Goal: Task Accomplishment & Management: Use online tool/utility

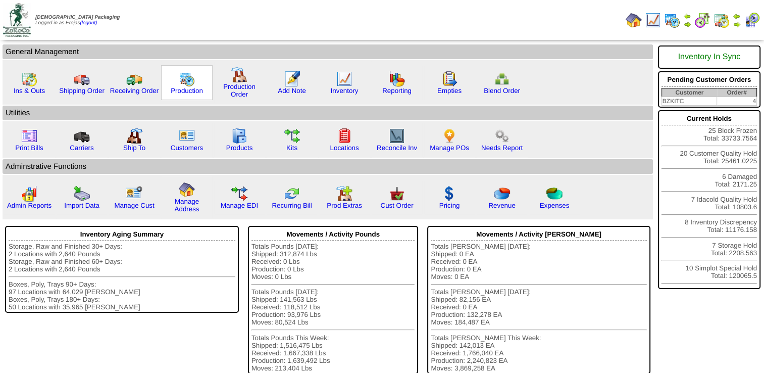
click at [181, 82] on img at bounding box center [187, 79] width 16 height 16
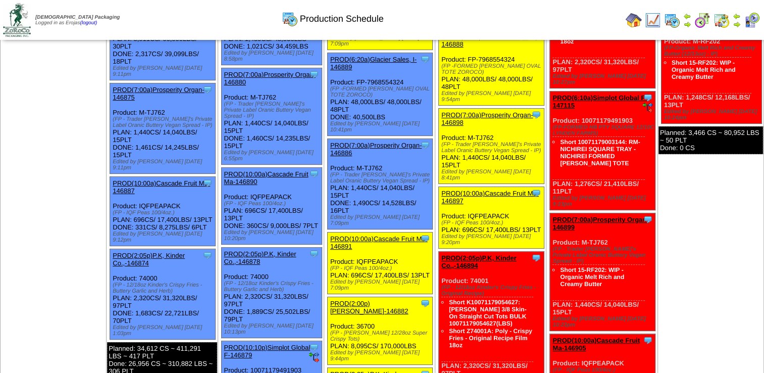
scroll to position [303, 0]
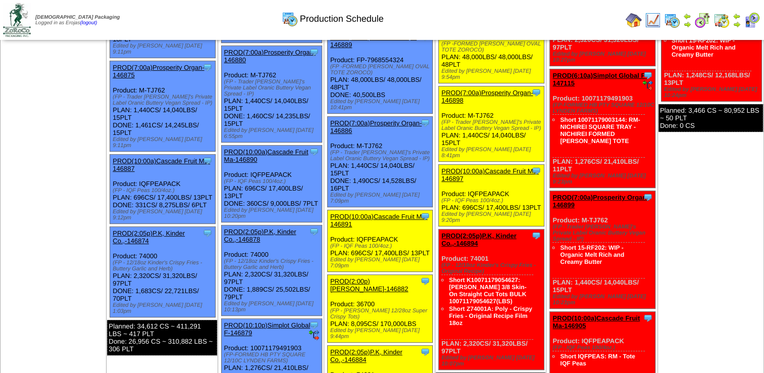
click at [351, 277] on link "PROD(2:00p)[PERSON_NAME]-146882" at bounding box center [369, 284] width 78 height 15
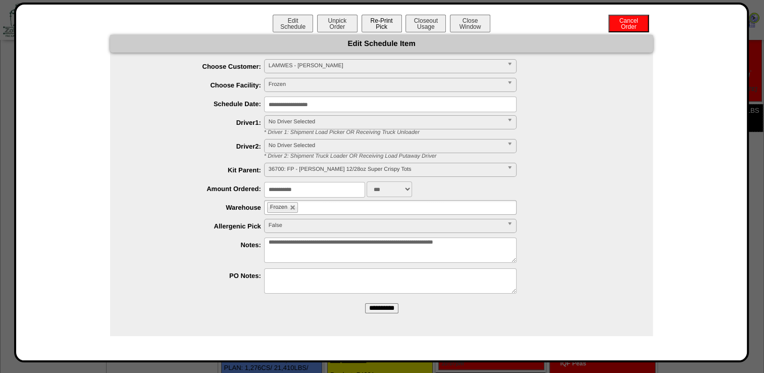
click at [381, 27] on button "Re-Print Pick" at bounding box center [381, 24] width 40 height 18
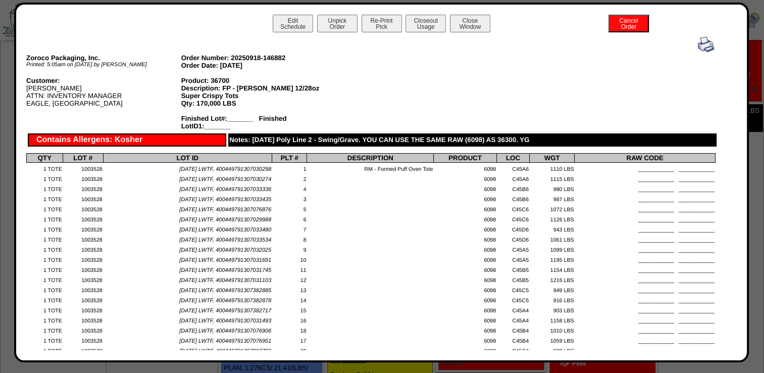
click at [698, 44] on img at bounding box center [706, 44] width 16 height 16
